Goal: Task Accomplishment & Management: Manage account settings

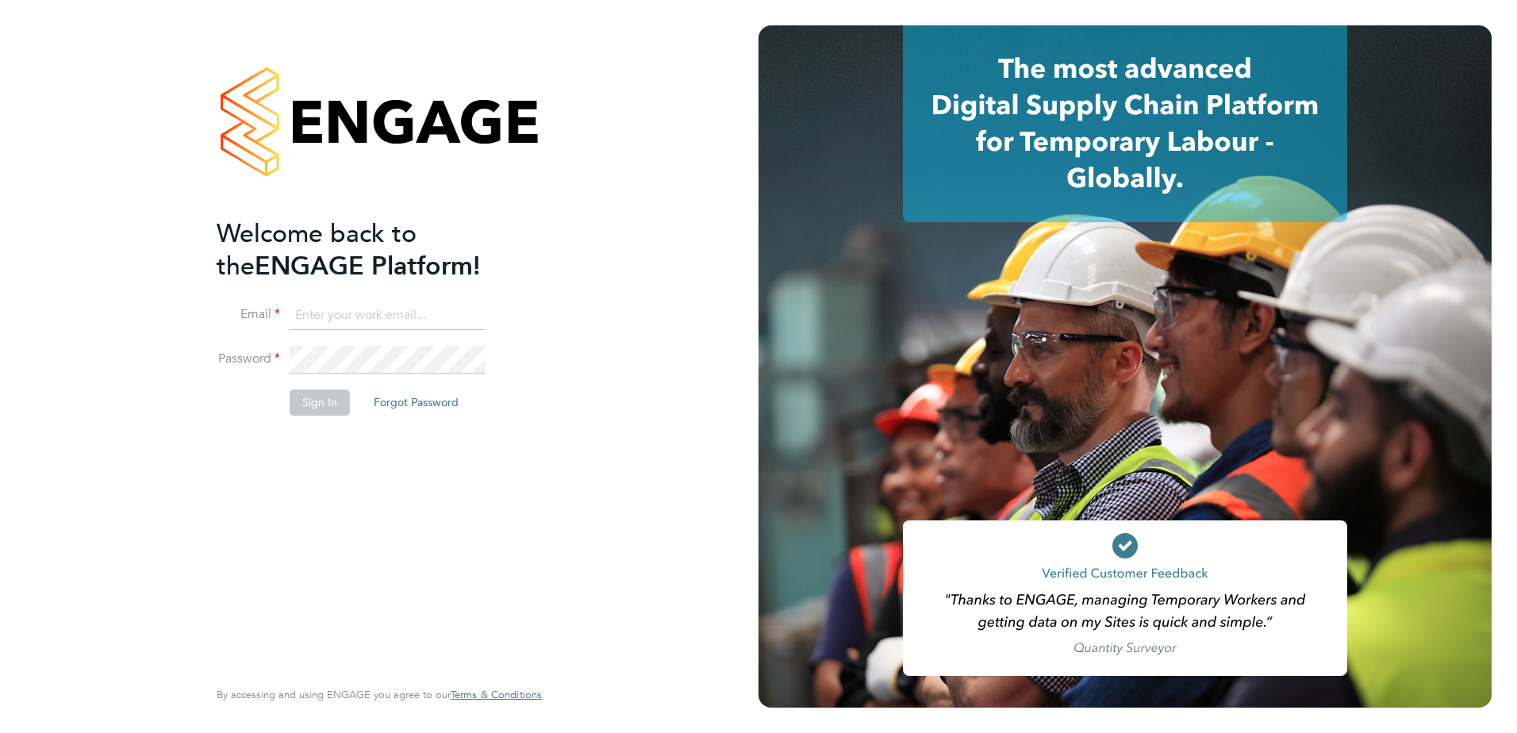
type input "[PERSON_NAME][EMAIL_ADDRESS][DOMAIN_NAME]"
click at [328, 407] on button "Sign In" at bounding box center [320, 402] width 60 height 25
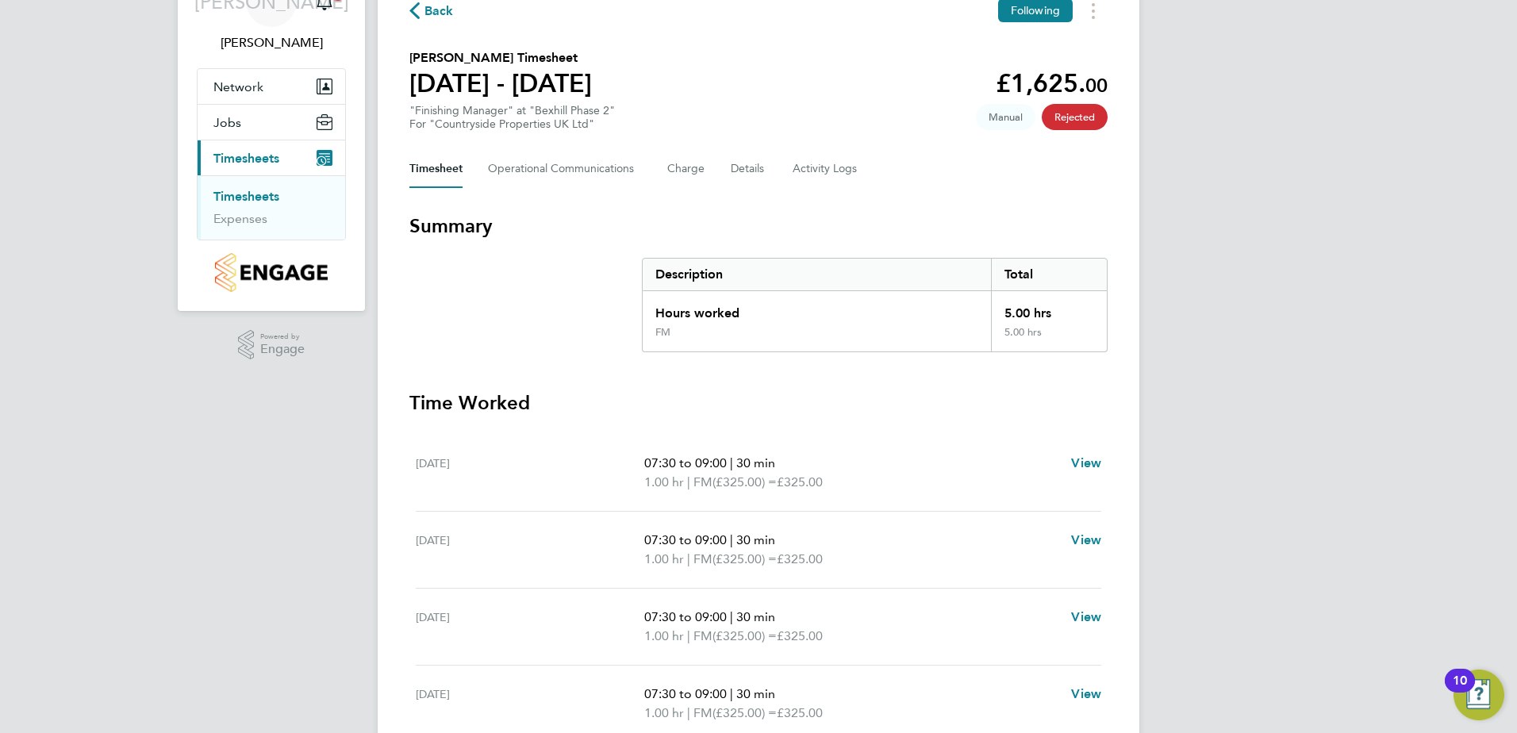
scroll to position [112, 0]
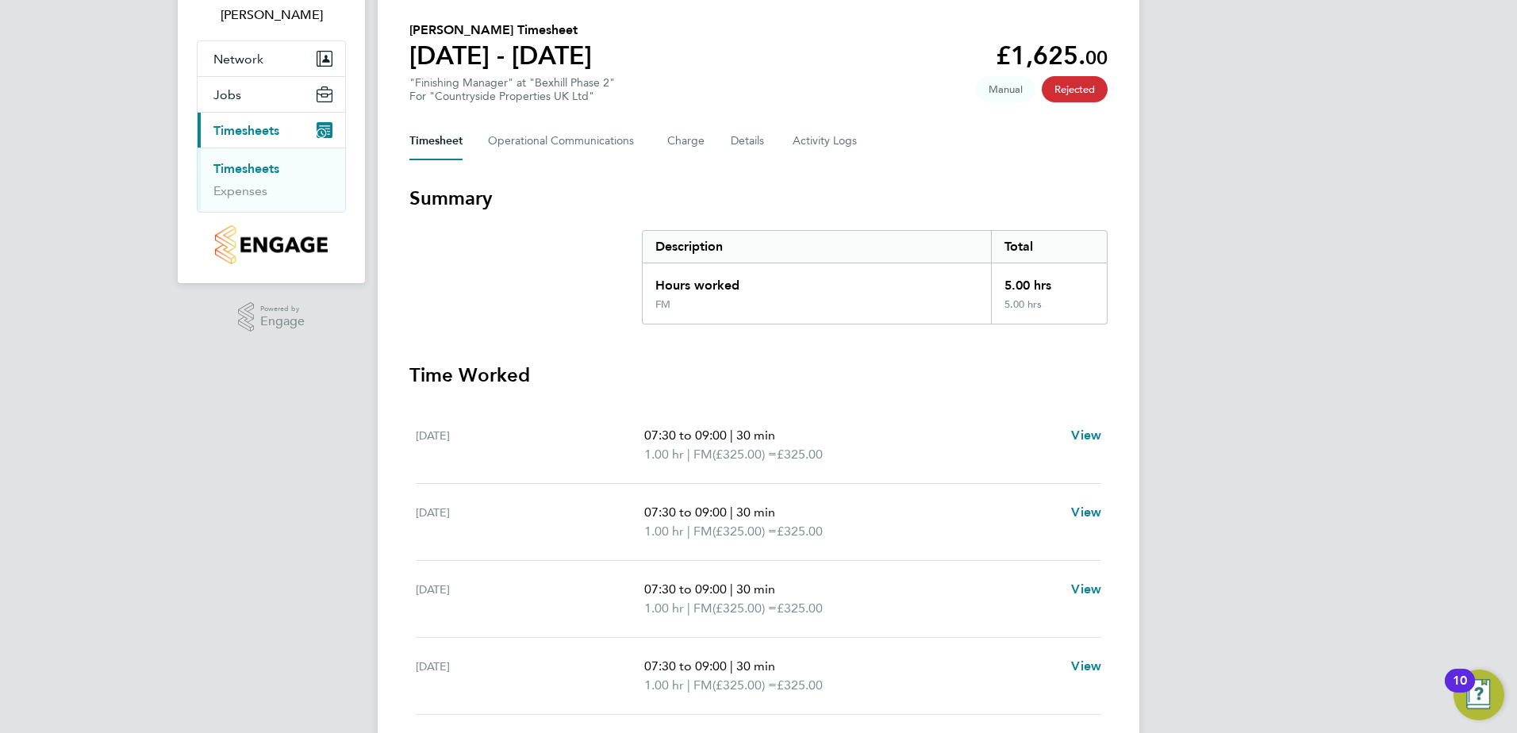
drag, startPoint x: 559, startPoint y: 417, endPoint x: 884, endPoint y: 422, distance: 325.4
click at [884, 422] on div "Mon 22 Sep 07:30 to 09:00 | 30 min 1.00 hr | FM (£325.00) = £325.00 View" at bounding box center [759, 445] width 686 height 77
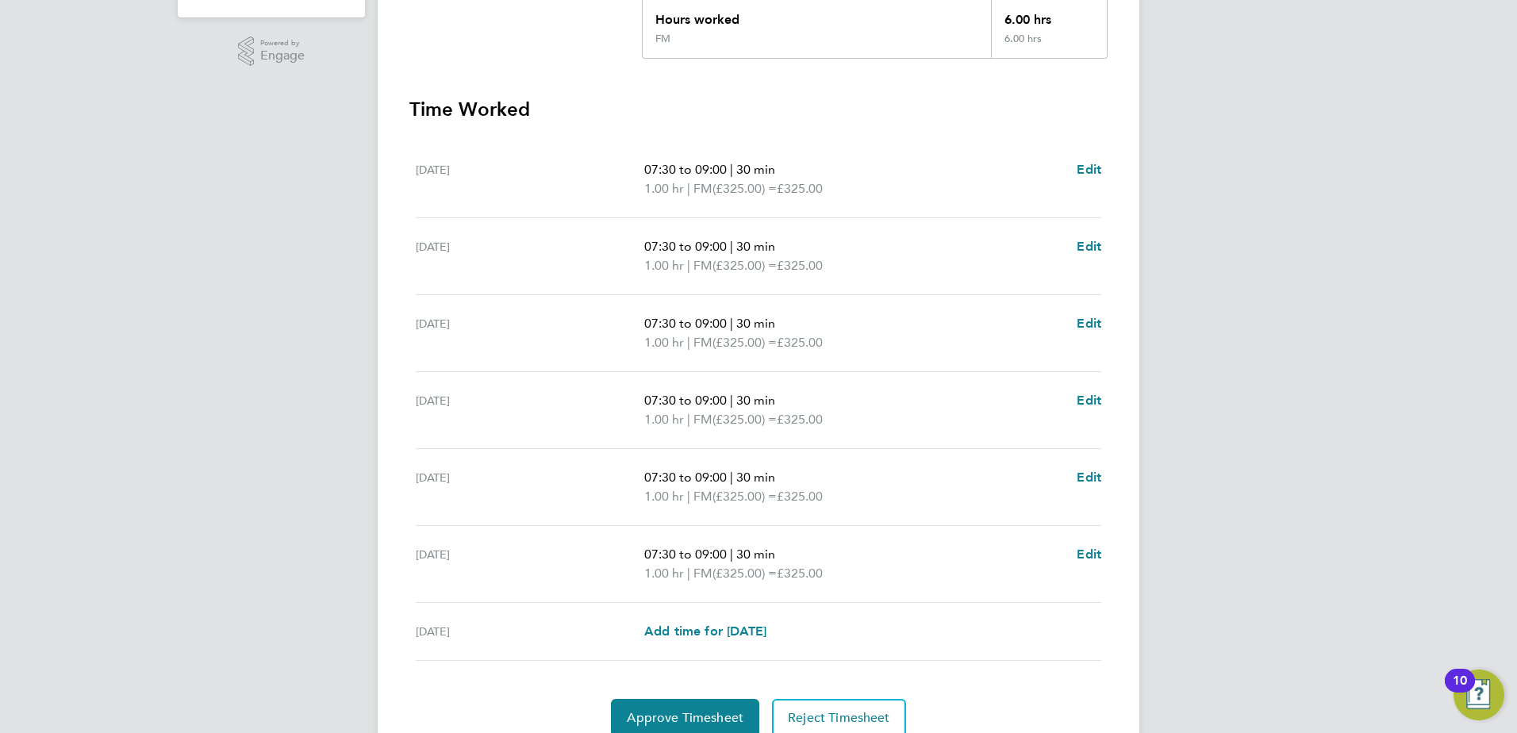
scroll to position [397, 0]
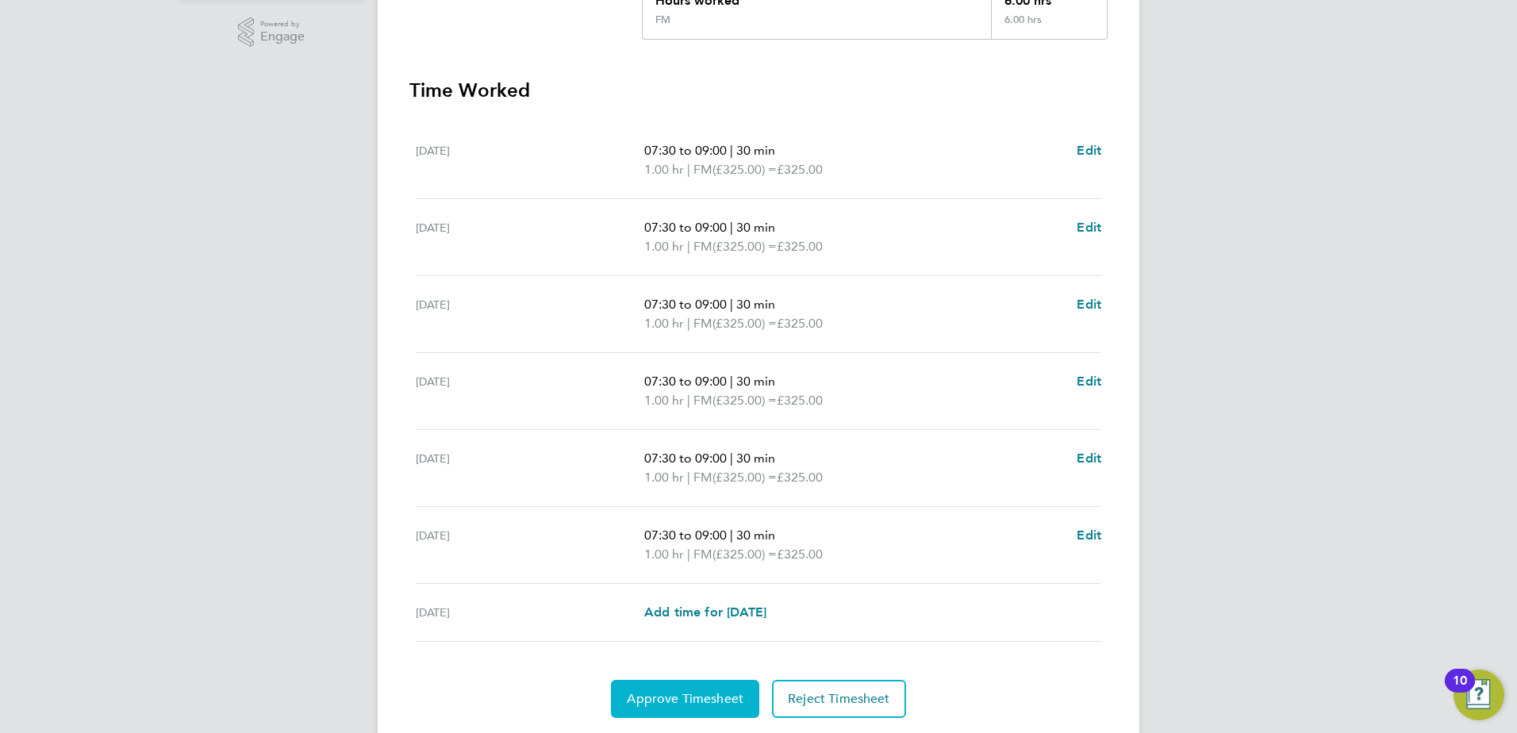
click at [709, 698] on span "Approve Timesheet" at bounding box center [685, 699] width 117 height 16
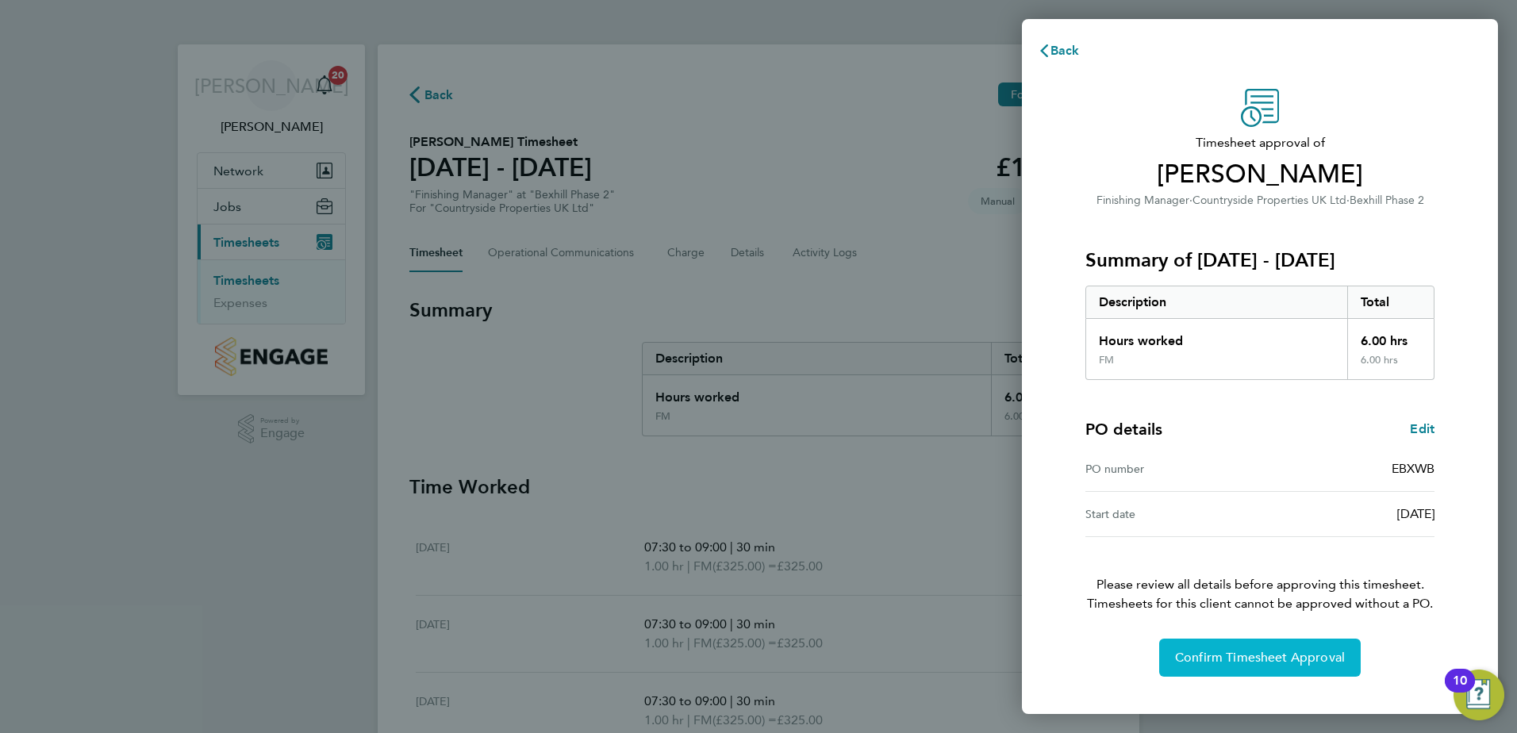
click at [1213, 658] on span "Confirm Timesheet Approval" at bounding box center [1260, 658] width 170 height 16
